Goal: Find specific fact: Find specific fact

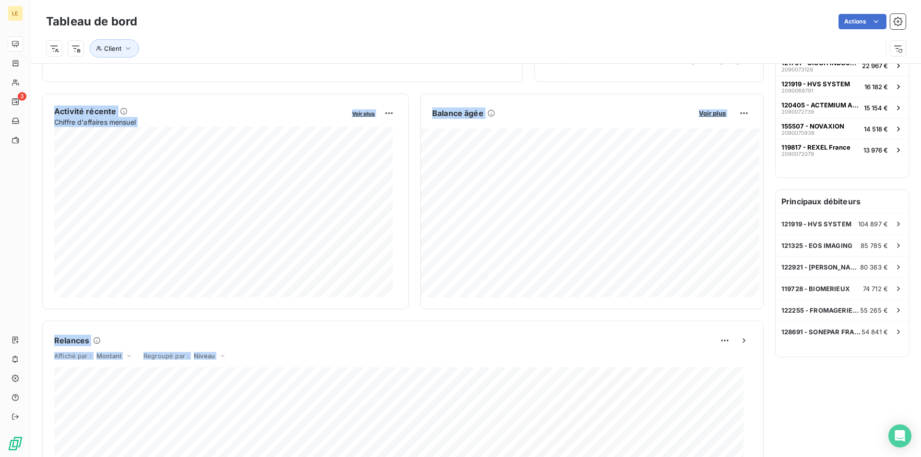
scroll to position [478, 0]
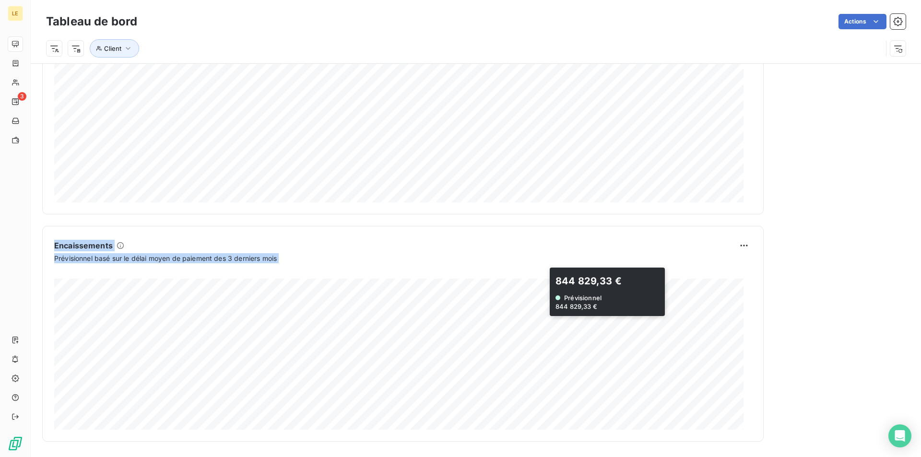
click at [600, 281] on div "Tableau de bord Actions Client Encours client Voir plus 2 025 104,88 € 0 Échu 5…" at bounding box center [476, 228] width 891 height 457
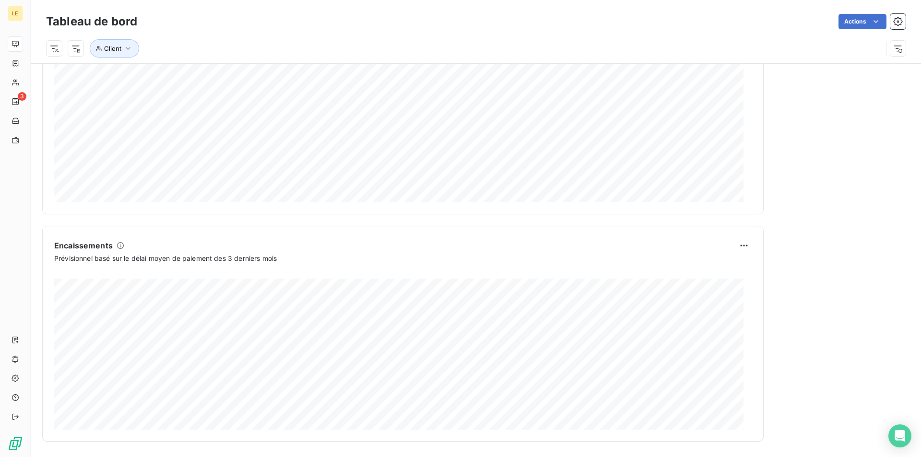
click at [829, 377] on div "Relances À effectuer 3 Montant à relancer 6,437 k € 129 relances ou actions eff…" at bounding box center [843, 17] width 134 height 850
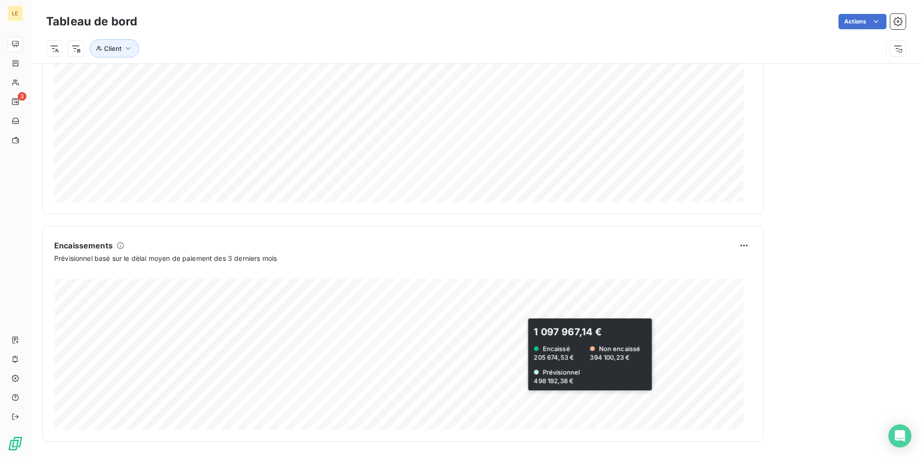
click at [607, 358] on div "Encours client Voir plus 2 025 104,88 € 0 Échu 536 149 € Non-échu 1 623 734 € L…" at bounding box center [476, 14] width 891 height 856
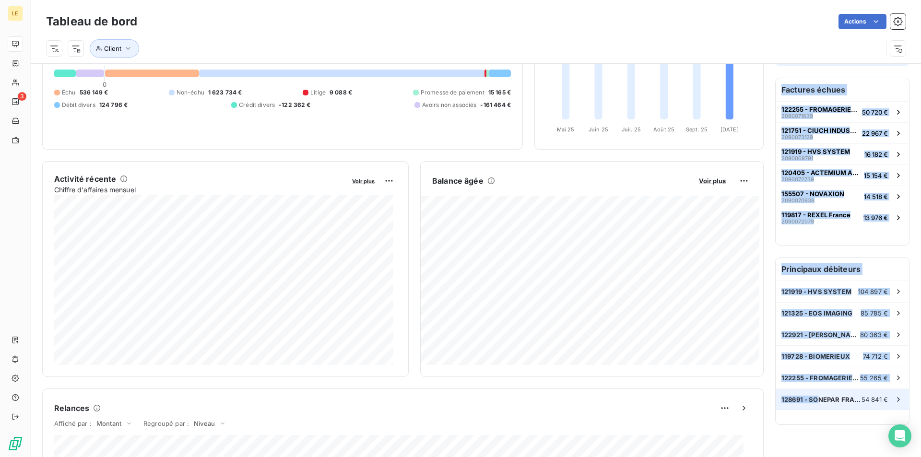
scroll to position [0, 0]
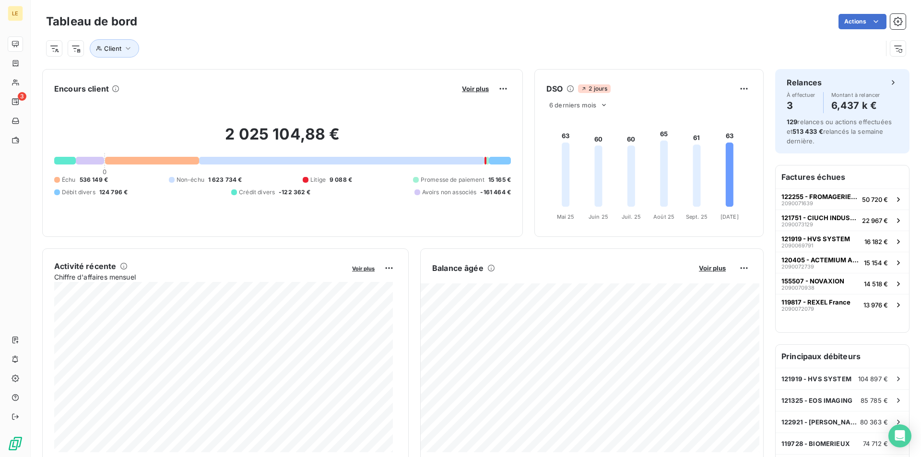
click at [688, 44] on div "Client" at bounding box center [464, 48] width 837 height 18
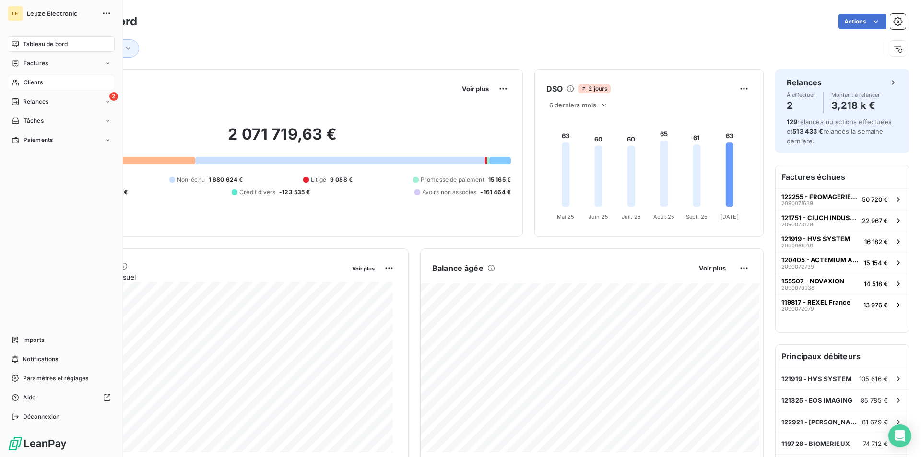
click at [25, 79] on span "Clients" at bounding box center [33, 82] width 19 height 9
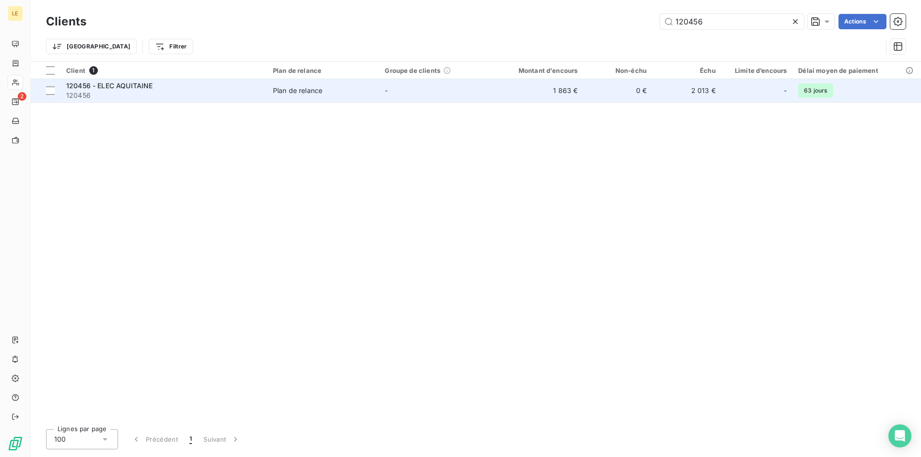
type input "120456"
click at [426, 87] on td "-" at bounding box center [435, 90] width 112 height 23
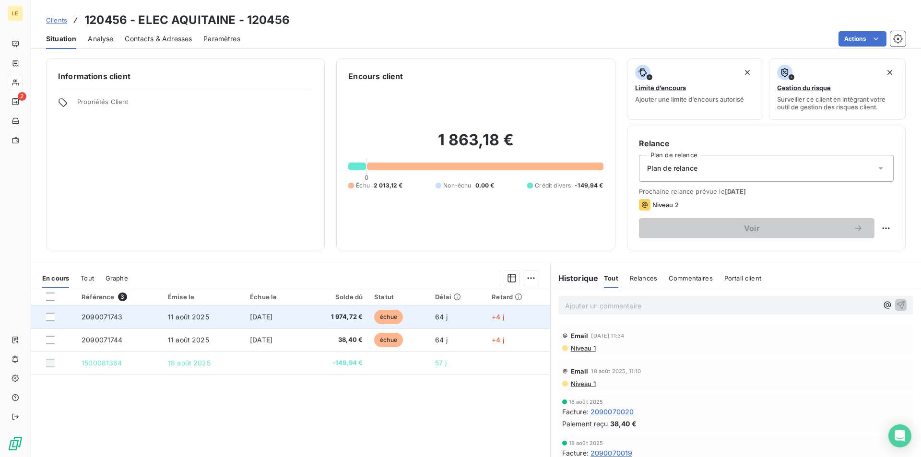
click at [162, 323] on td "11 août 2025" at bounding box center [203, 317] width 82 height 23
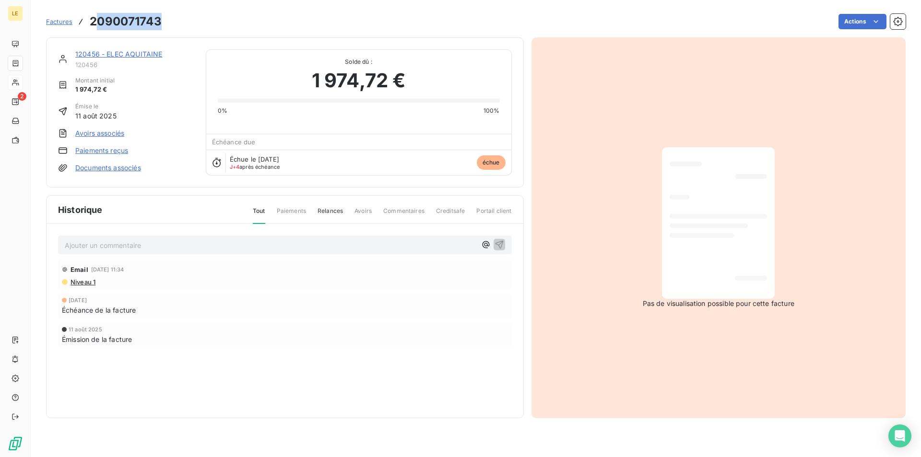
drag, startPoint x: 163, startPoint y: 18, endPoint x: 94, endPoint y: 24, distance: 69.9
click at [94, 24] on div "Factures 2090071743 Actions" at bounding box center [476, 22] width 860 height 20
click at [174, 20] on div "Actions" at bounding box center [539, 21] width 733 height 15
click at [127, 20] on h3 "2090071743" at bounding box center [126, 21] width 72 height 17
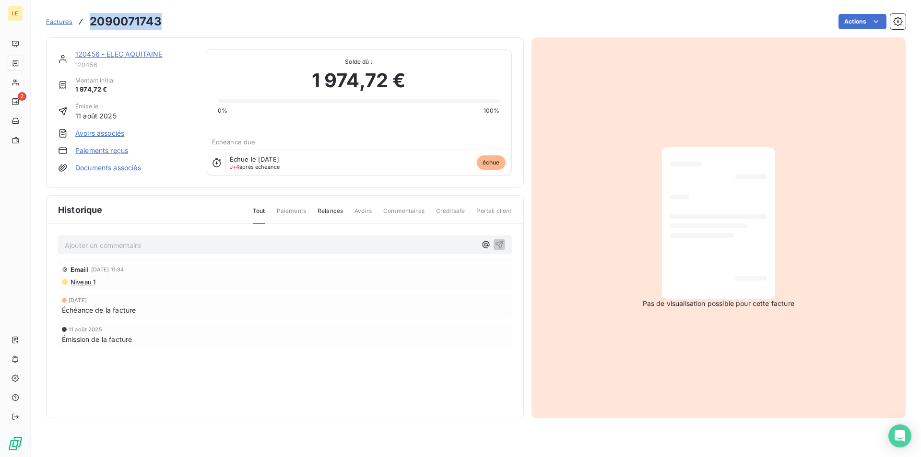
copy h3 "2090071743"
click at [143, 54] on link "120456 - ELEC AQUITAINE" at bounding box center [118, 54] width 87 height 8
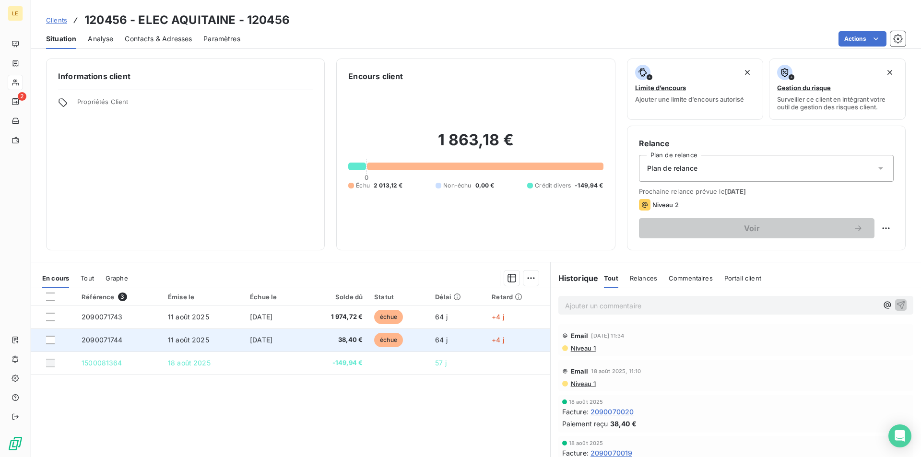
click at [225, 340] on td "11 août 2025" at bounding box center [203, 340] width 82 height 23
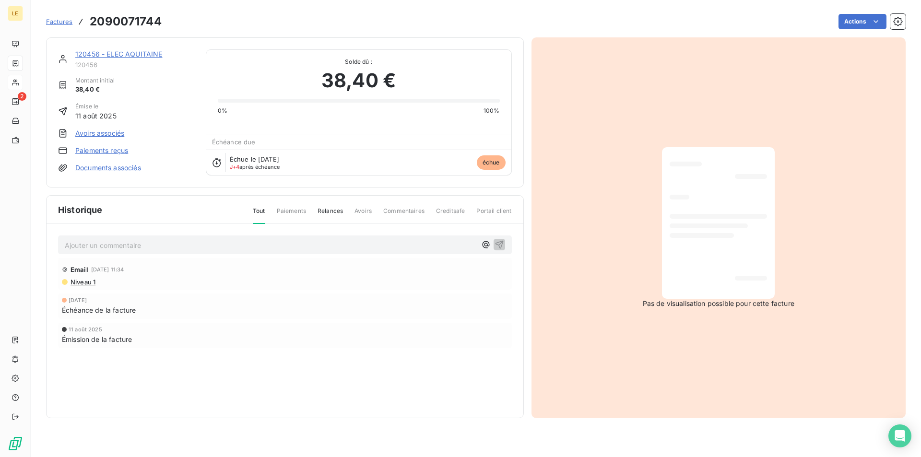
click at [145, 23] on h3 "2090071744" at bounding box center [126, 21] width 72 height 17
copy h3 "2090071744"
click at [113, 53] on link "120456 - ELEC AQUITAINE" at bounding box center [118, 54] width 87 height 8
